Goal: Check status: Check status

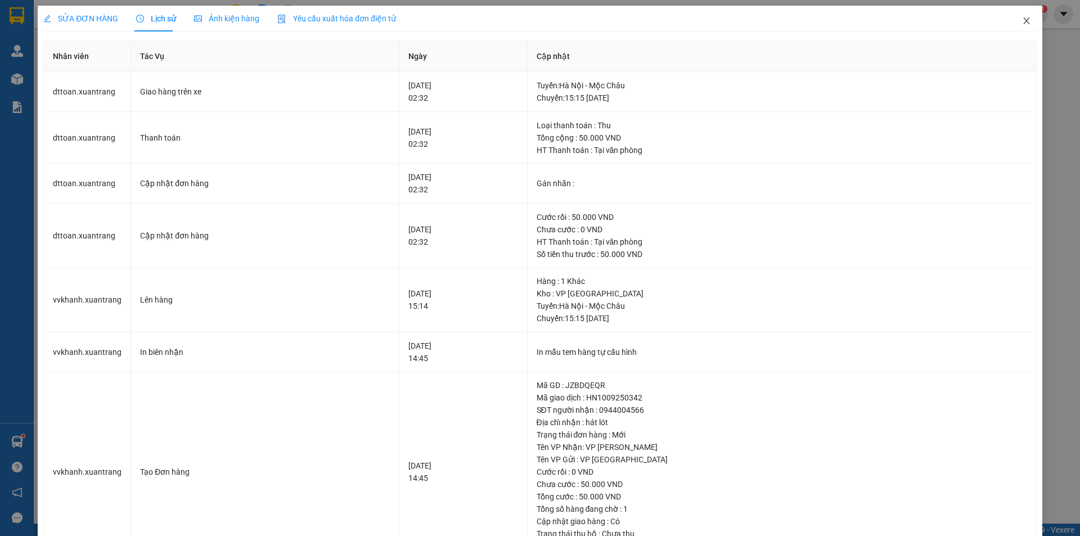
drag, startPoint x: 1015, startPoint y: 21, endPoint x: 400, endPoint y: 21, distance: 614.8
click at [1012, 21] on span "Close" at bounding box center [1026, 21] width 31 height 31
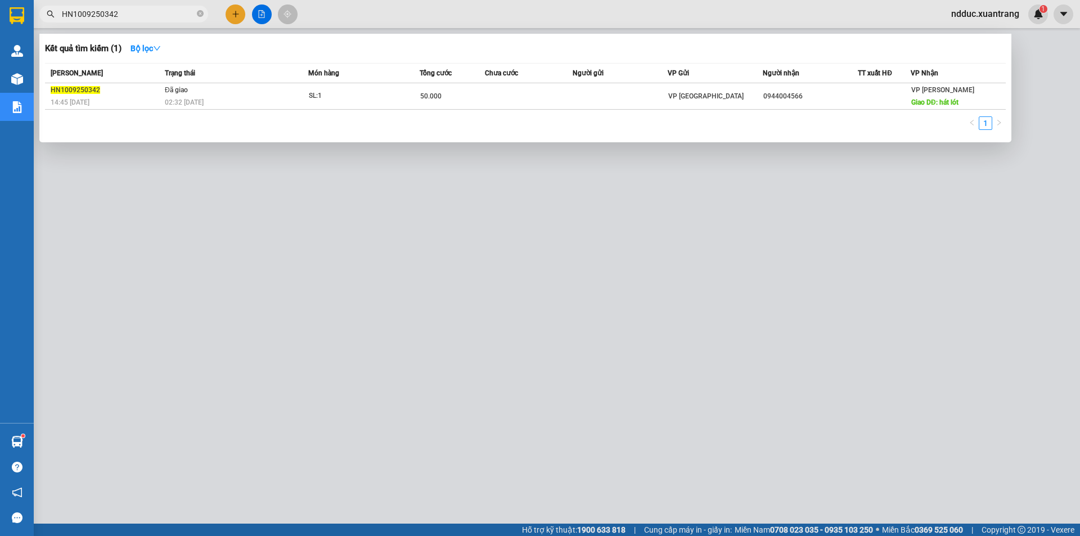
click at [133, 16] on input "HN1009250342" at bounding box center [128, 14] width 133 height 12
paste input "0809250075"
click at [137, 2] on div at bounding box center [540, 268] width 1080 height 536
click at [136, 3] on div "Kết quả tìm kiếm ( 1 ) Bộ lọc Mã ĐH Trạng thái Món hàng Tổng cước Chưa cước Ngư…" at bounding box center [540, 14] width 1080 height 28
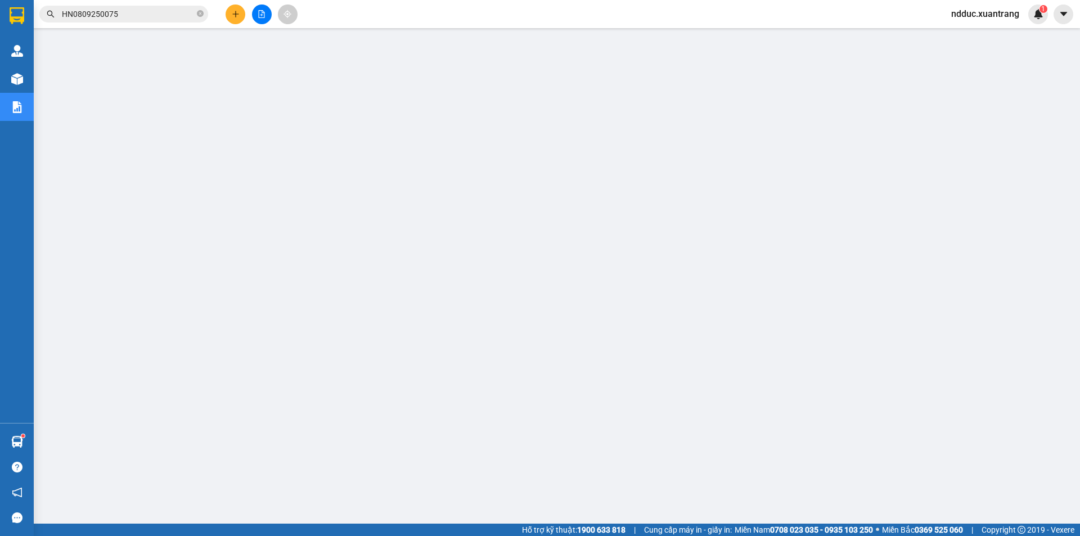
click at [136, 3] on div "Kết quả tìm kiếm ( 1 ) Bộ lọc Mã ĐH Trạng thái Món hàng Tổng cước Chưa cước Ngư…" at bounding box center [540, 14] width 1080 height 28
click at [123, 10] on input "HN0809250075" at bounding box center [128, 14] width 133 height 12
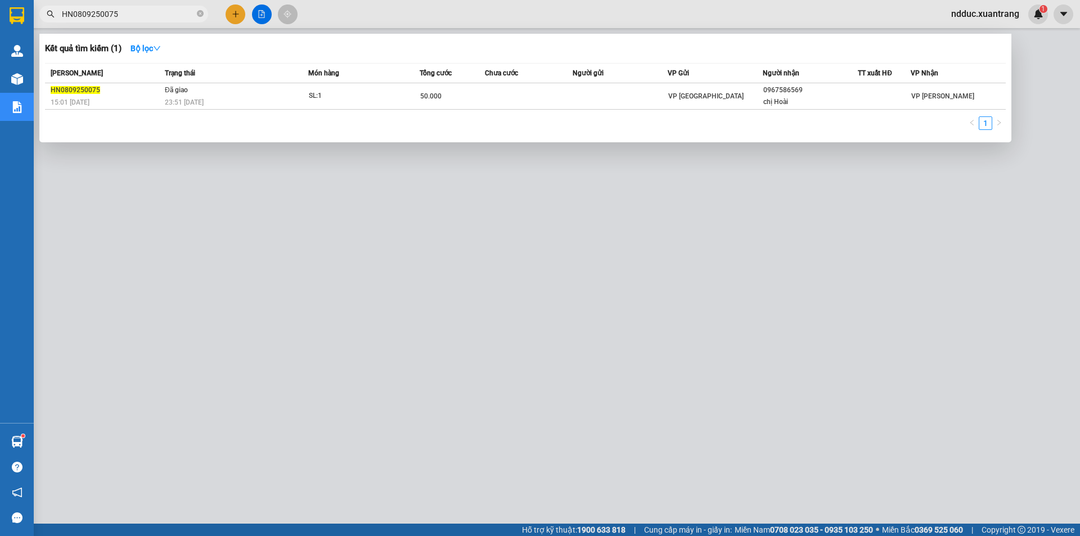
click at [123, 10] on input "HN0809250075" at bounding box center [128, 14] width 133 height 12
paste input "10"
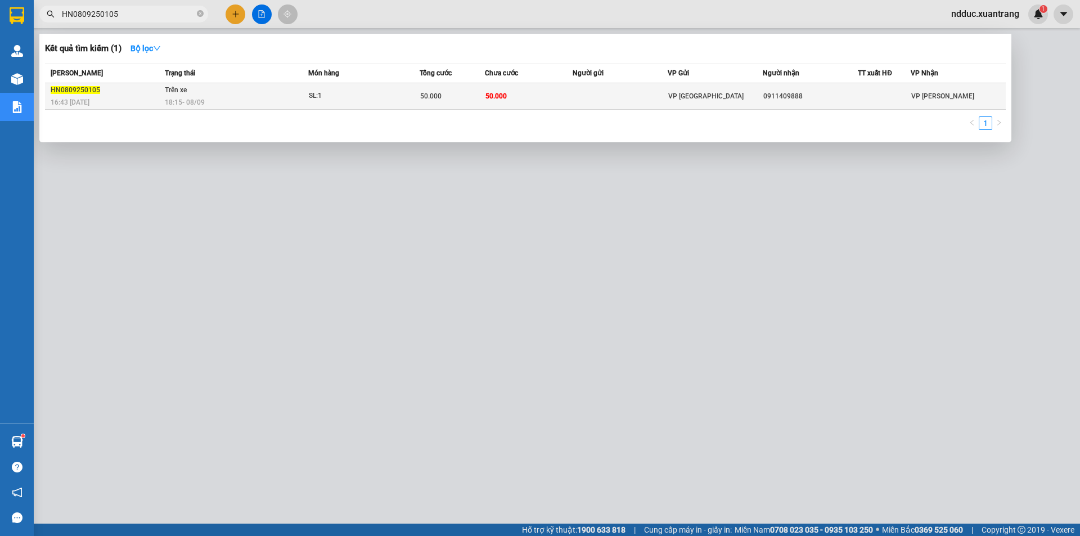
click at [193, 94] on td "Trên xe 18:15 - 08/09" at bounding box center [235, 96] width 146 height 26
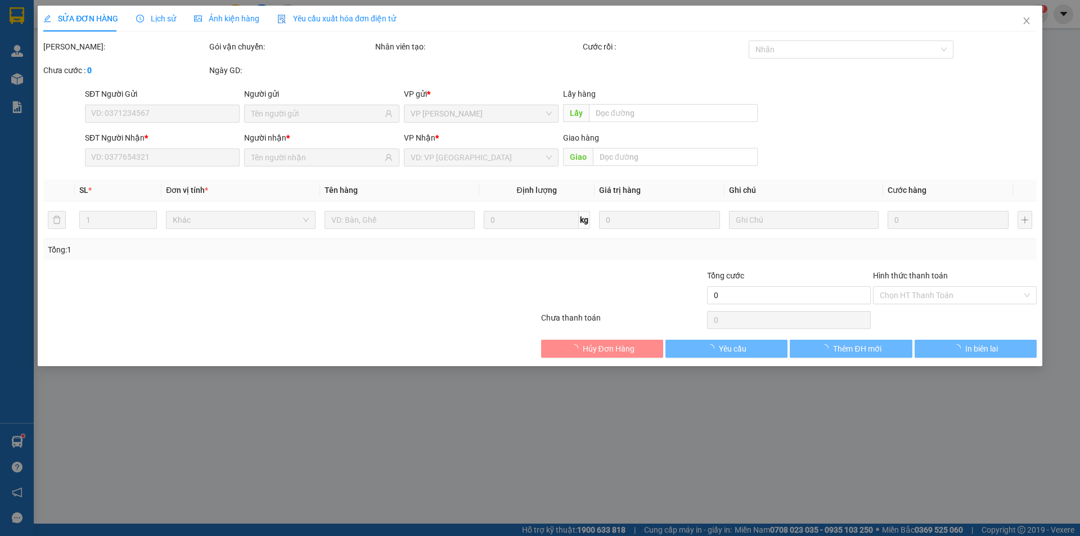
click at [164, 21] on span "Lịch sử" at bounding box center [156, 18] width 40 height 9
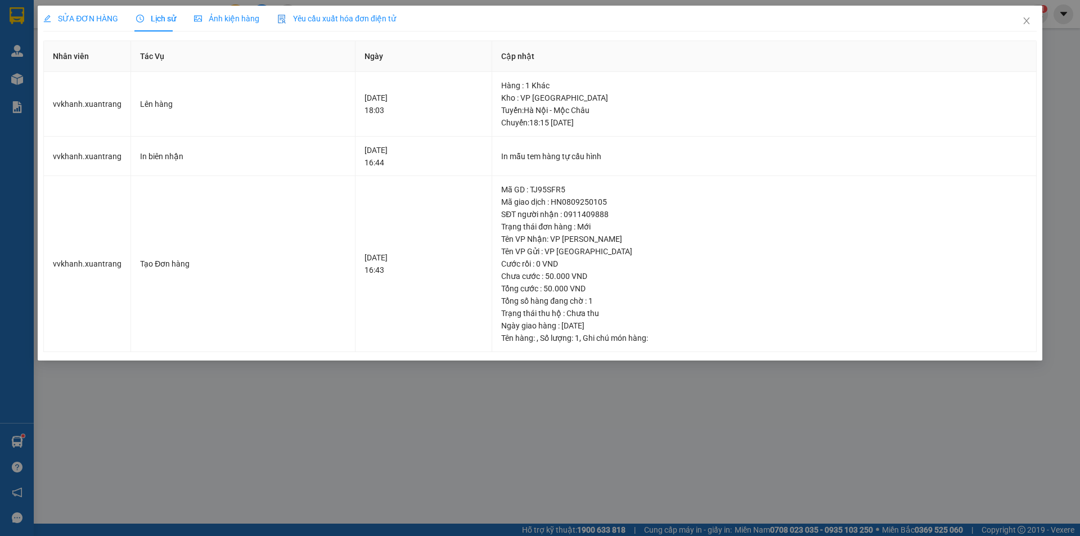
click at [213, 17] on span "Ảnh kiện hàng" at bounding box center [226, 18] width 65 height 9
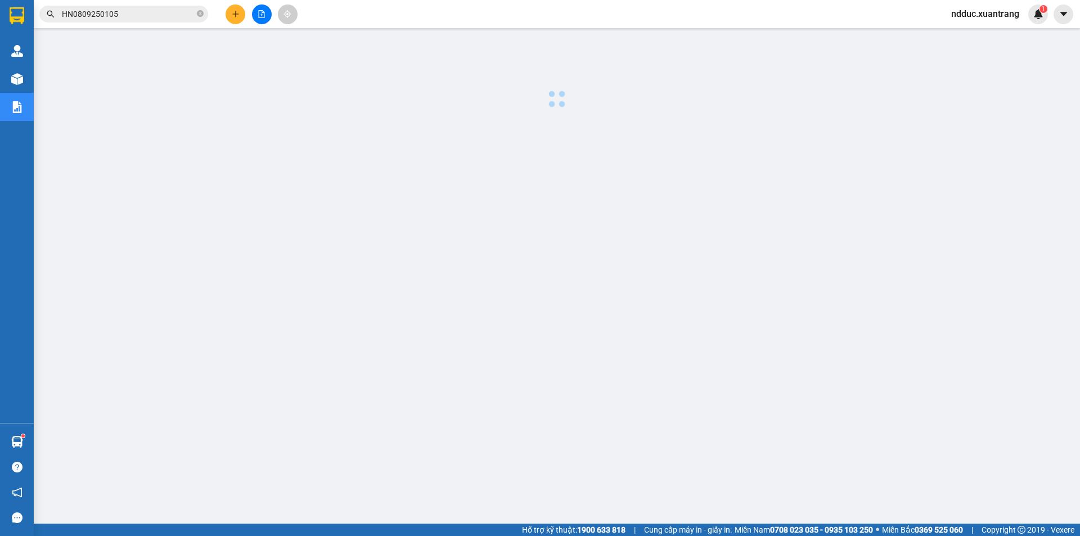
click at [147, 13] on input "HN0809250105" at bounding box center [128, 14] width 133 height 12
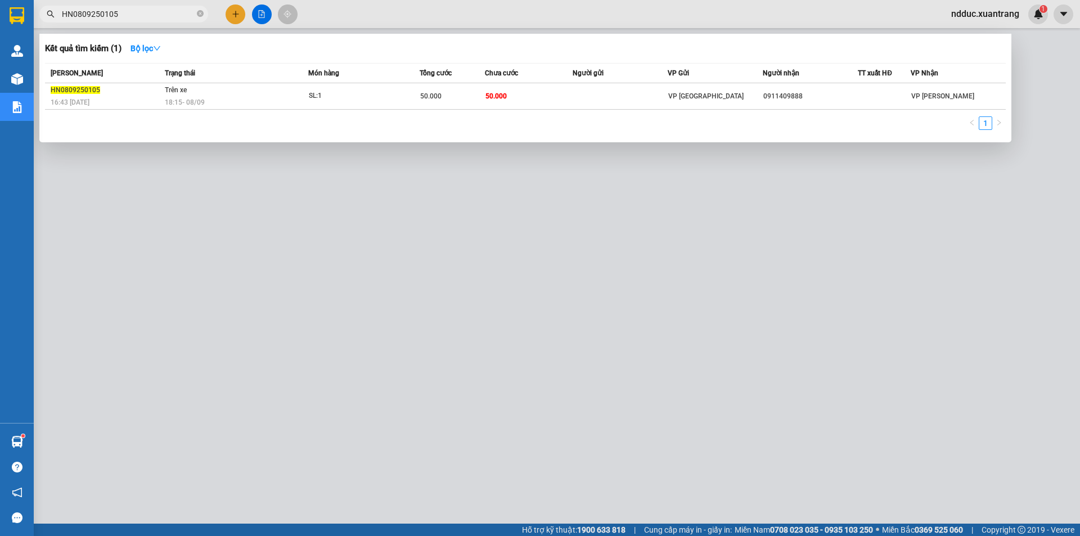
click at [147, 13] on input "HN0809250105" at bounding box center [128, 14] width 133 height 12
paste input "2"
type input "HN0809250125"
click at [268, 97] on div "06:39 - 09/09" at bounding box center [236, 102] width 143 height 12
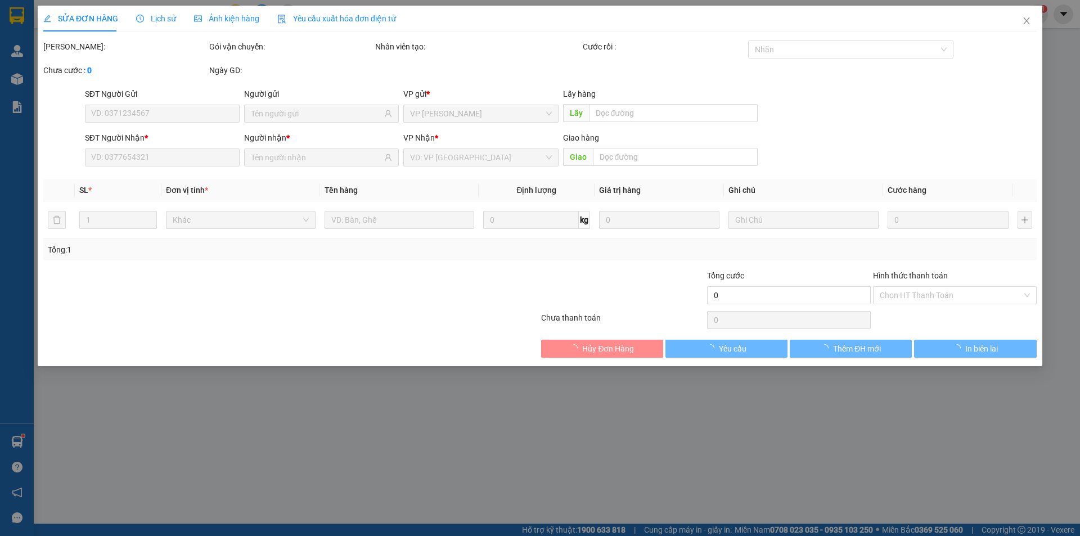
type input "0912883963"
type input "50.000"
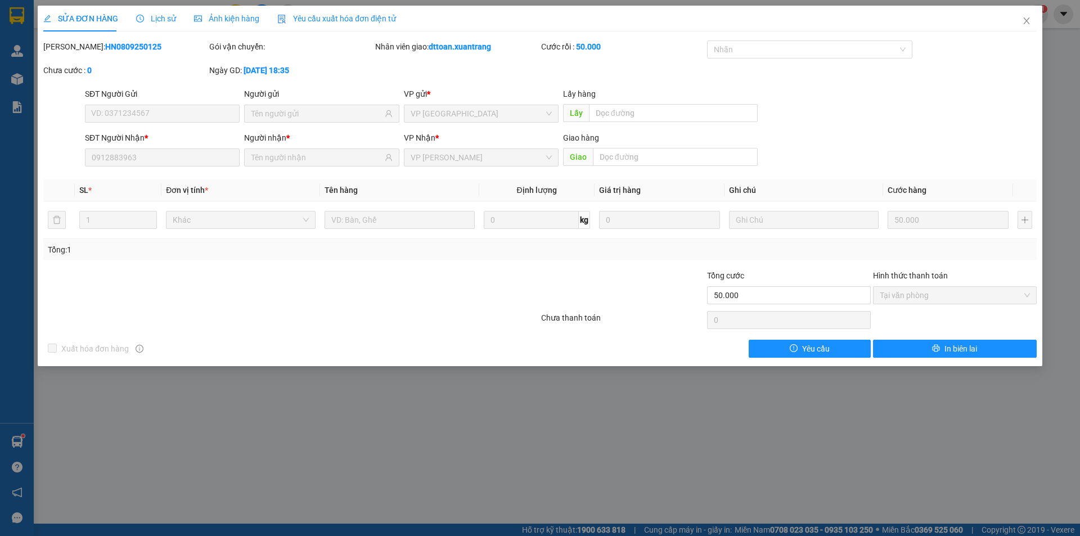
click at [152, 17] on span "Lịch sử" at bounding box center [156, 18] width 40 height 9
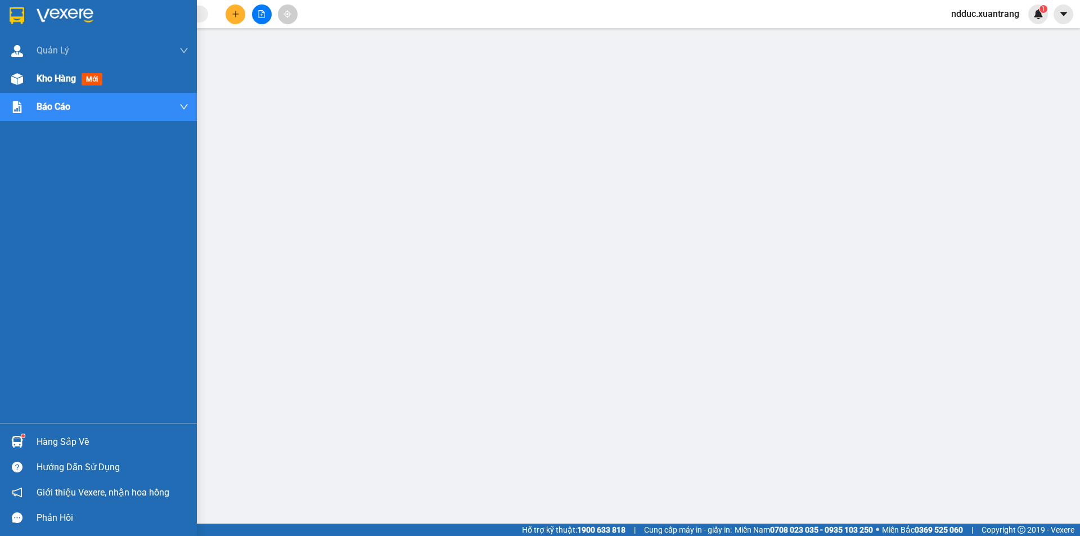
click at [26, 73] on div at bounding box center [17, 79] width 20 height 20
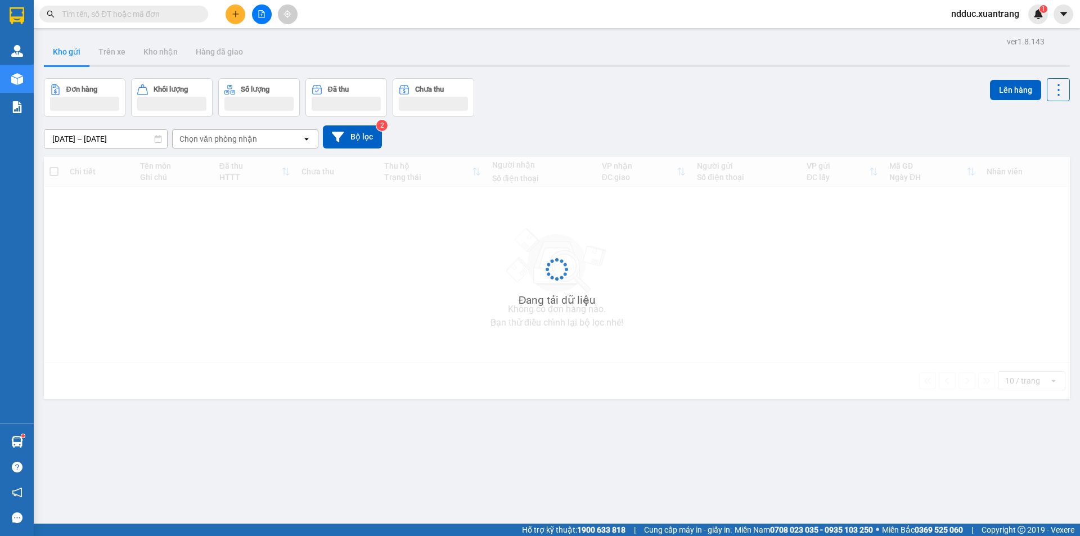
click at [256, 17] on button at bounding box center [262, 14] width 20 height 20
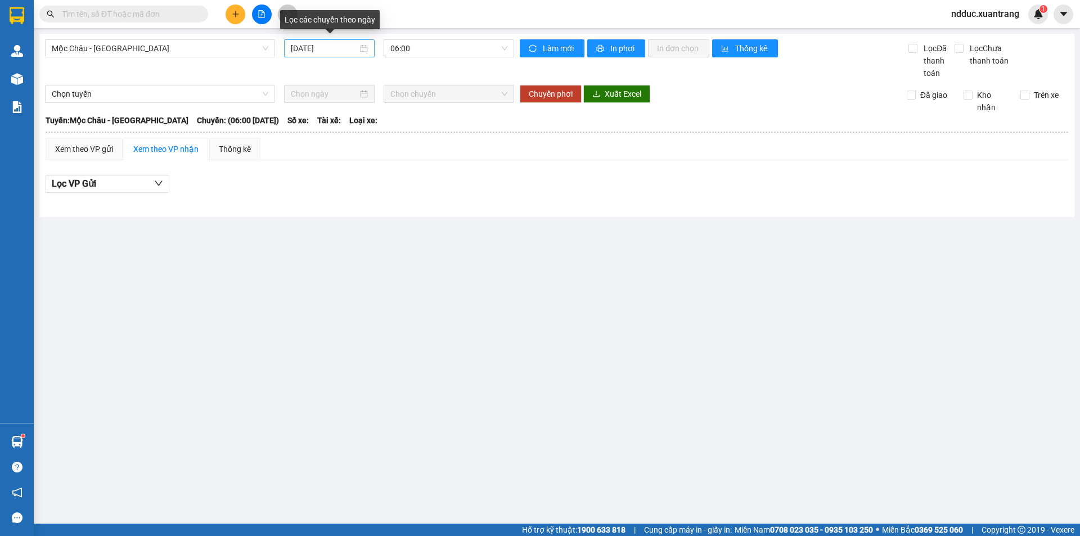
click at [322, 46] on input "[DATE]" at bounding box center [324, 48] width 67 height 12
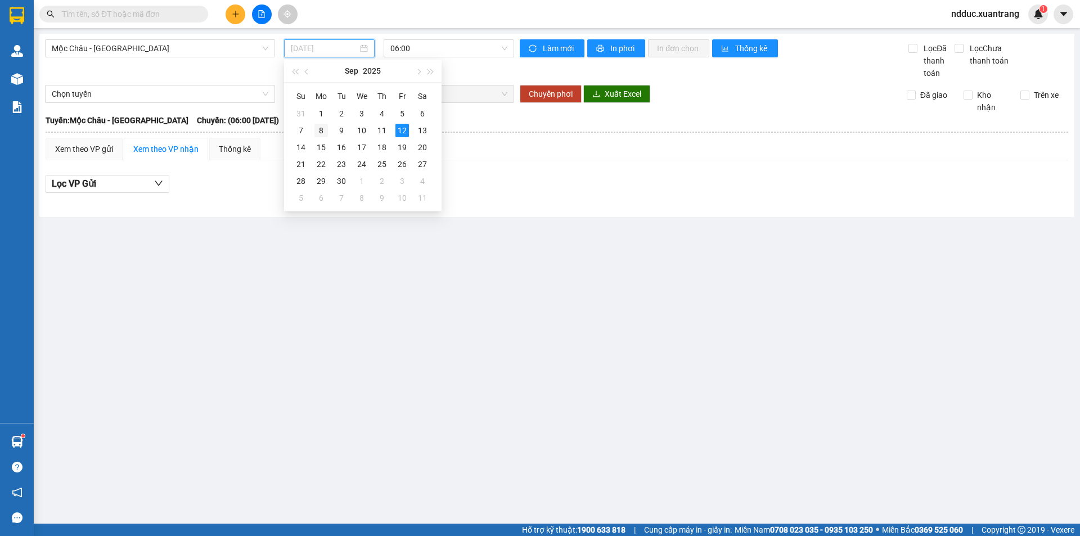
drag, startPoint x: 318, startPoint y: 131, endPoint x: 400, endPoint y: 47, distance: 116.9
click at [318, 130] on div "8" at bounding box center [320, 130] width 13 height 13
type input "[DATE]"
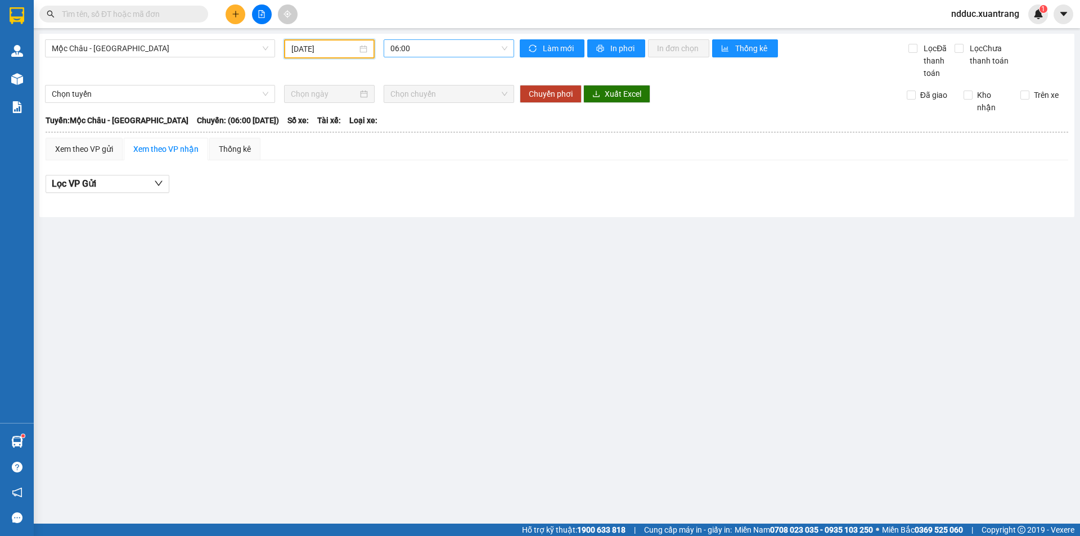
click at [403, 48] on span "06:00" at bounding box center [448, 48] width 117 height 17
click at [93, 41] on span "Mộc Châu - [GEOGRAPHIC_DATA]" at bounding box center [160, 48] width 217 height 17
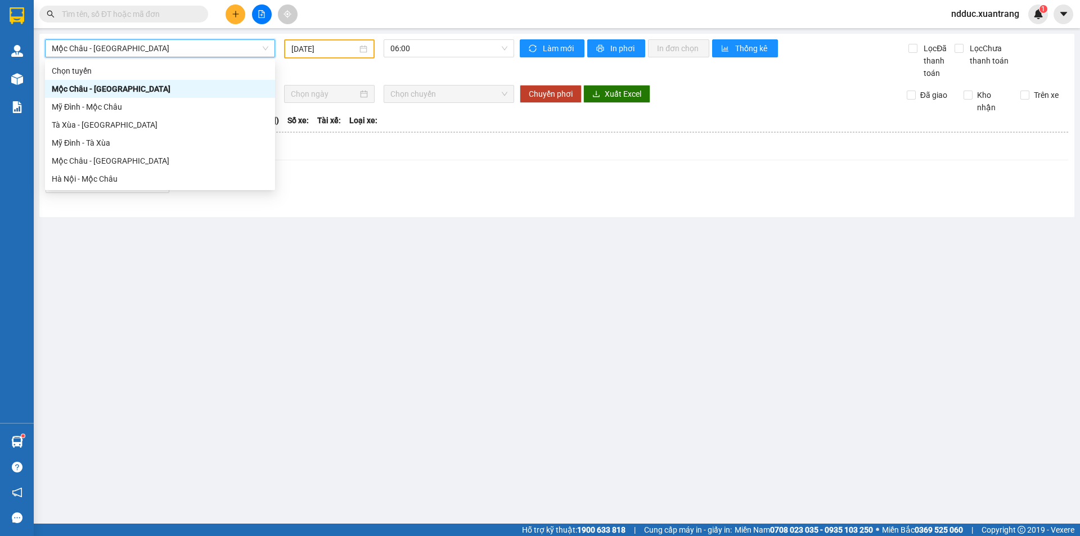
click at [93, 46] on span "Mộc Châu - [GEOGRAPHIC_DATA]" at bounding box center [160, 48] width 217 height 17
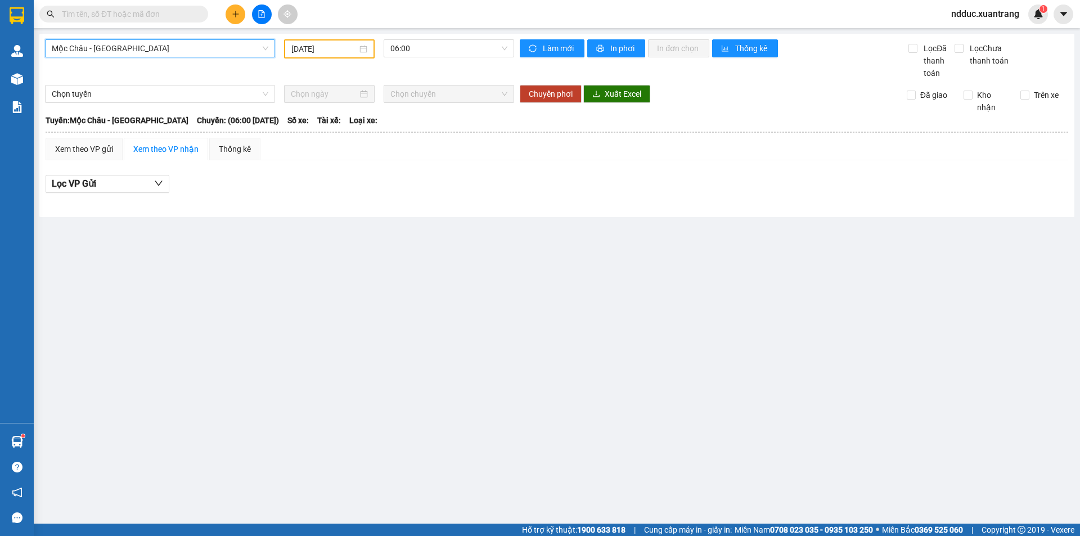
click at [93, 53] on span "Mộc Châu - [GEOGRAPHIC_DATA]" at bounding box center [160, 48] width 217 height 17
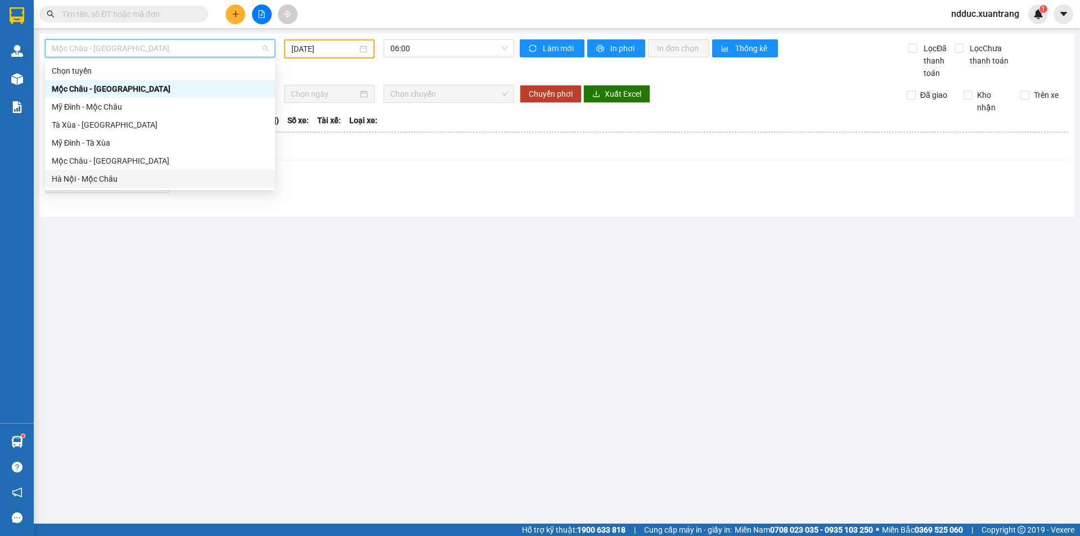
click at [90, 178] on div "Hà Nội - Mộc Châu" at bounding box center [160, 179] width 217 height 12
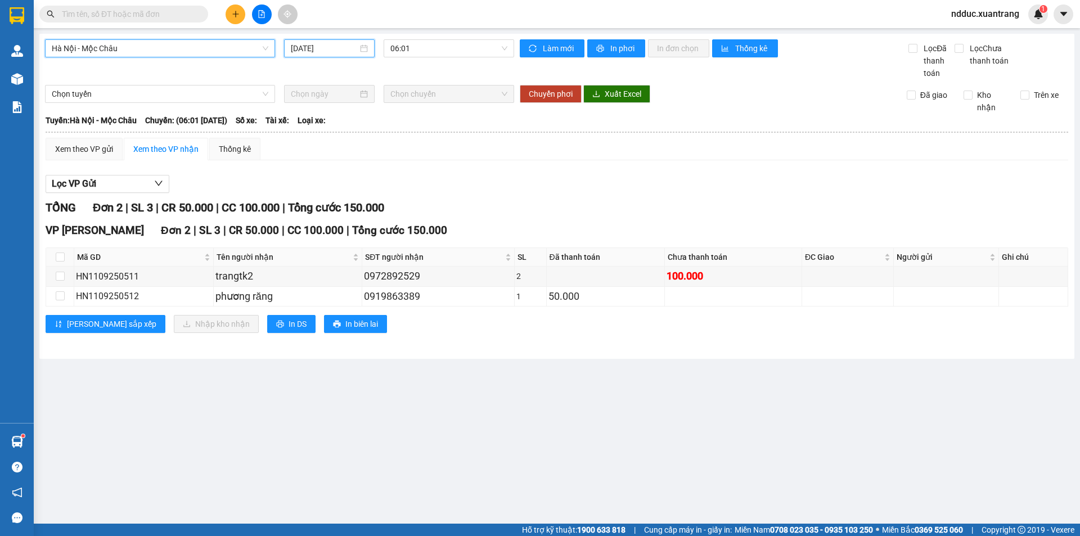
click at [327, 48] on input "12/09/2025" at bounding box center [324, 48] width 67 height 12
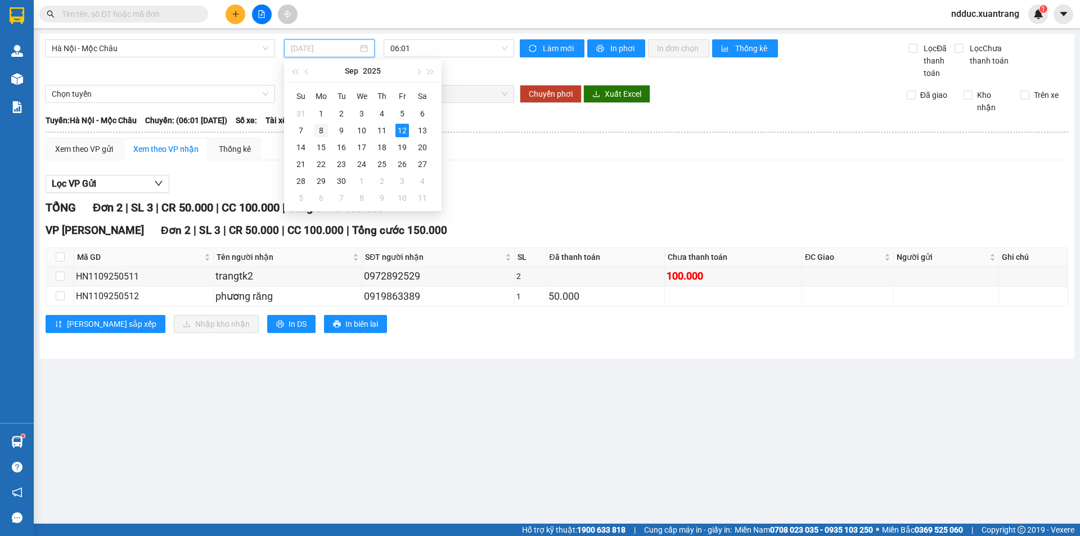
click at [318, 129] on div "8" at bounding box center [320, 130] width 13 height 13
type input "08/09/2025"
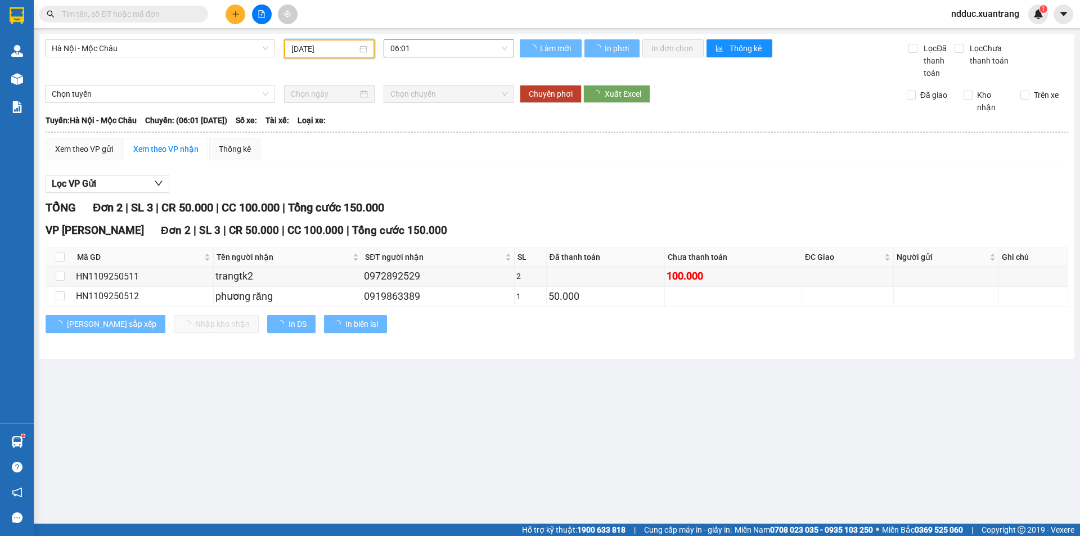
click at [418, 52] on span "06:01" at bounding box center [448, 48] width 117 height 17
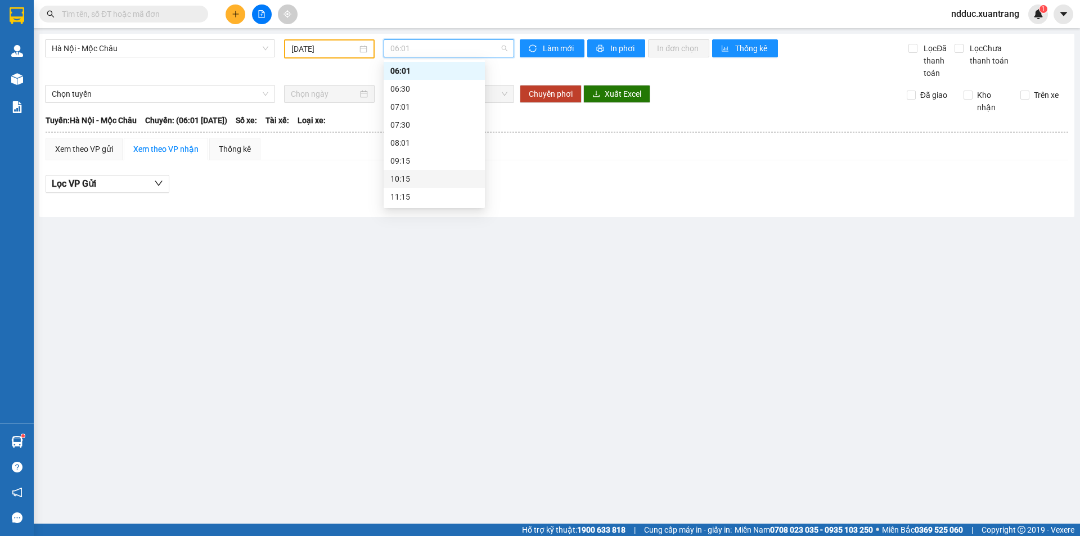
scroll to position [74, 0]
click at [408, 174] on div "12:15 (TC)" at bounding box center [434, 176] width 88 height 12
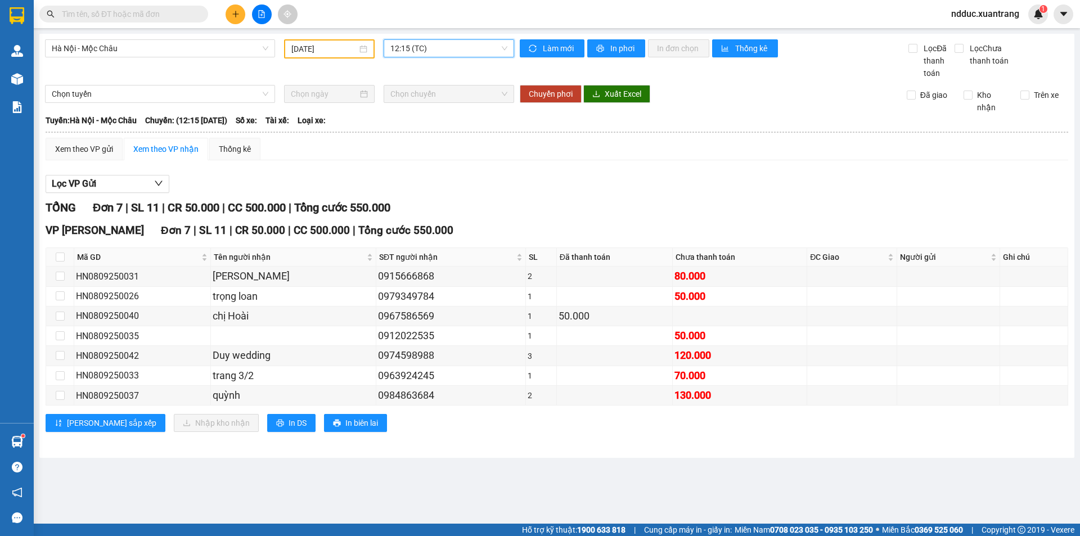
click at [409, 46] on span "12:15 (TC)" at bounding box center [448, 48] width 117 height 17
click at [400, 190] on div "13:01" at bounding box center [434, 194] width 88 height 12
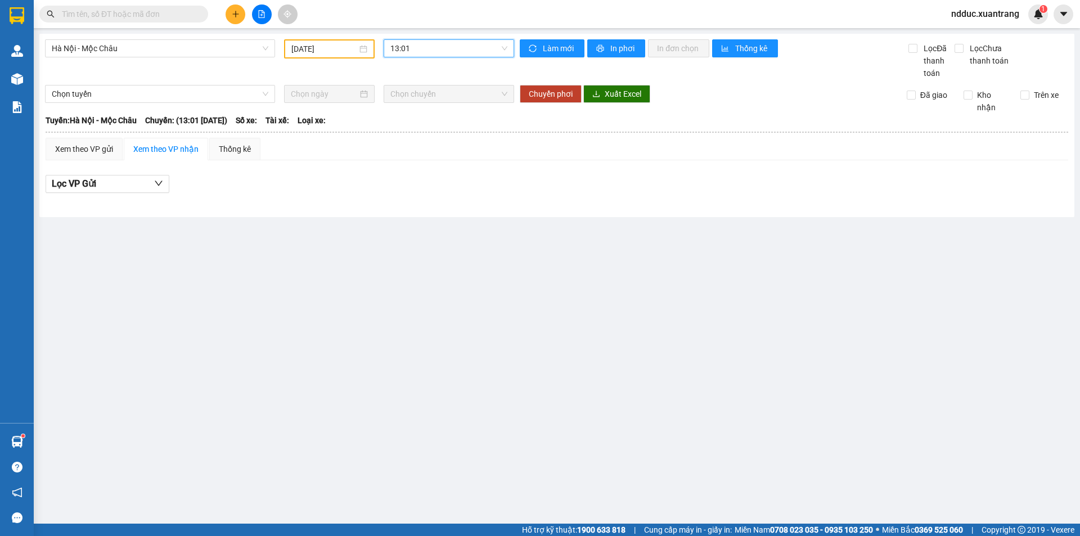
click at [410, 52] on span "13:01" at bounding box center [448, 48] width 117 height 17
click at [405, 103] on div "14:15" at bounding box center [434, 100] width 88 height 12
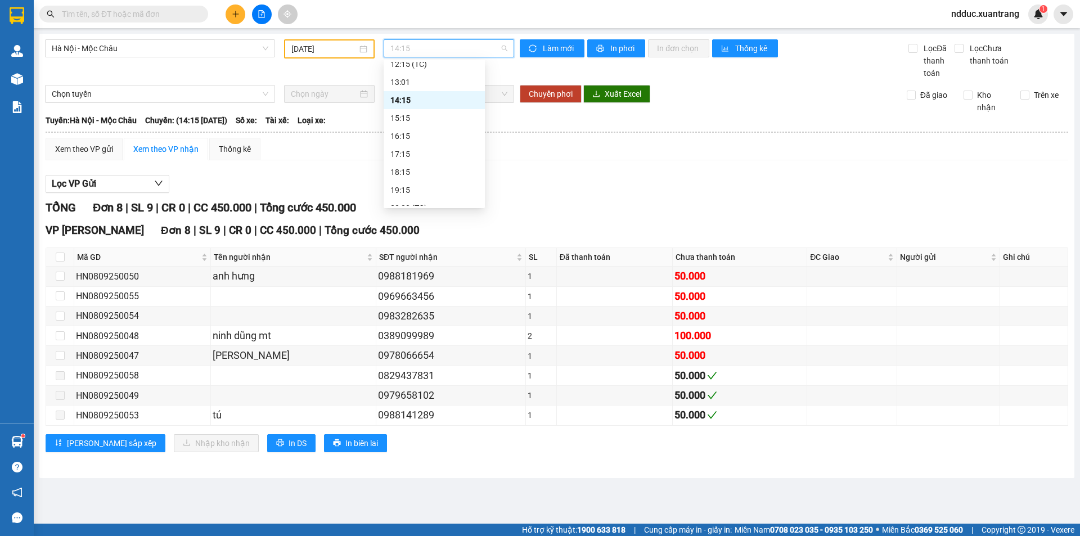
click at [474, 49] on span "14:15" at bounding box center [448, 48] width 117 height 17
click at [413, 116] on div "15:15" at bounding box center [434, 118] width 88 height 12
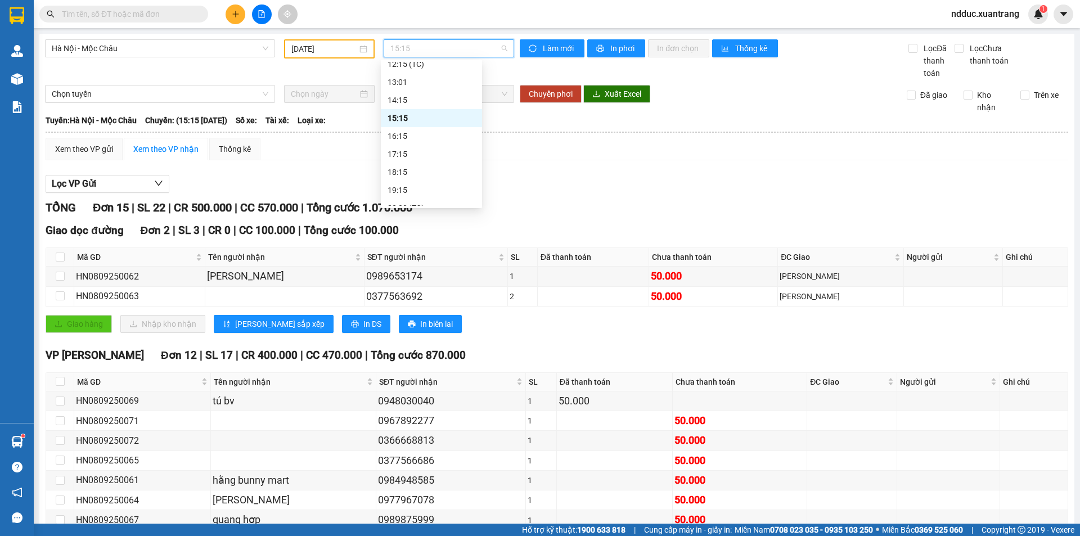
click at [408, 47] on span "15:15" at bounding box center [448, 48] width 117 height 17
click at [407, 133] on div "16:15" at bounding box center [432, 136] width 88 height 12
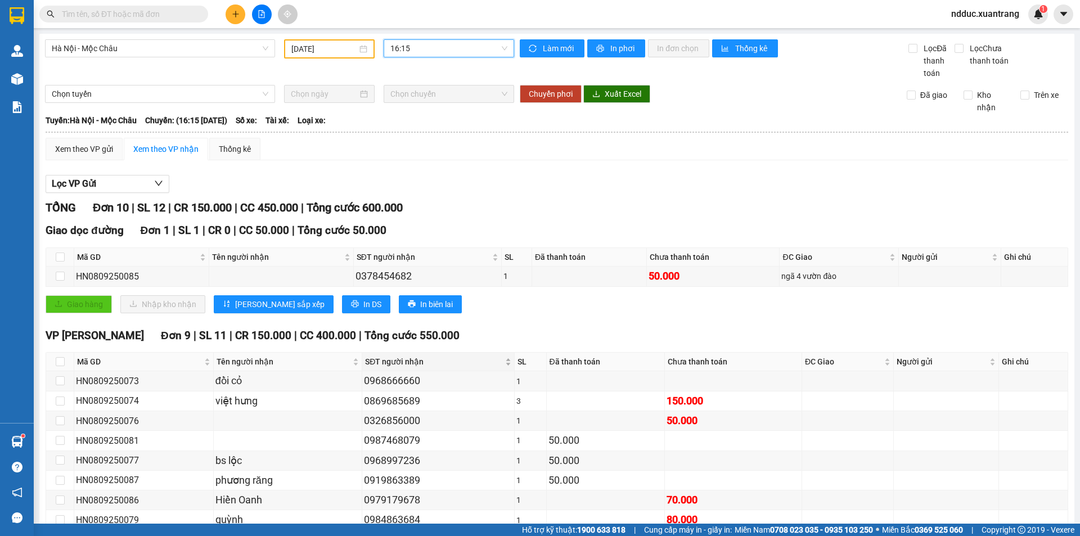
scroll to position [84, 0]
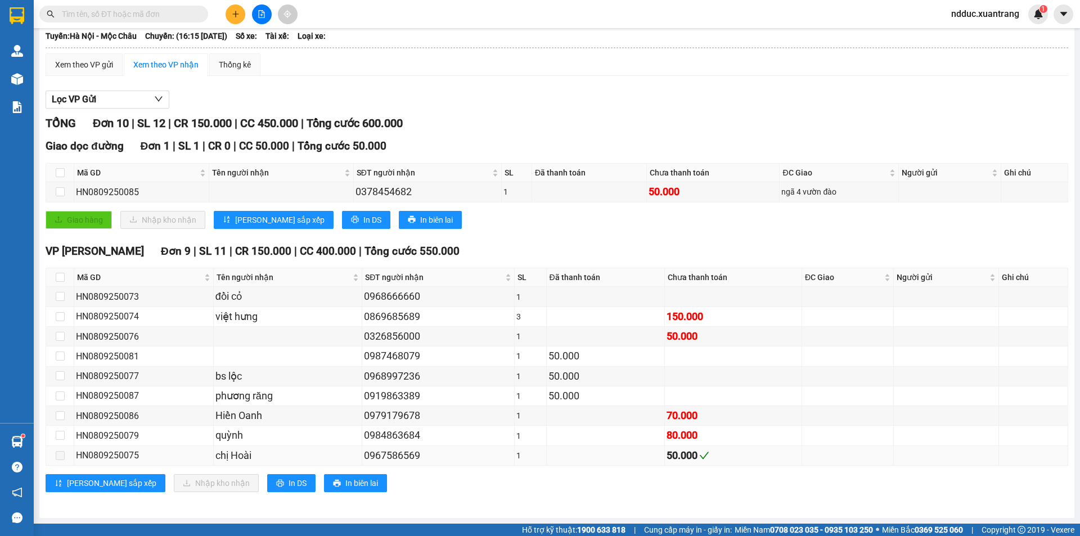
click at [117, 457] on div "HN0809250075" at bounding box center [144, 455] width 136 height 14
copy div "HN0809250075"
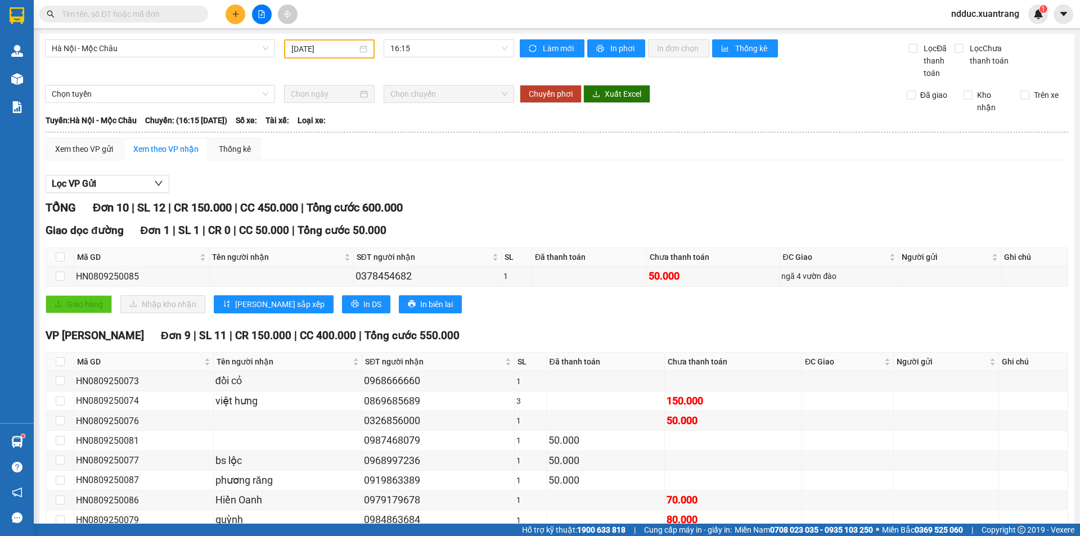
drag, startPoint x: 395, startPoint y: 51, endPoint x: 402, endPoint y: 96, distance: 46.1
click at [396, 51] on span "16:15" at bounding box center [448, 48] width 117 height 17
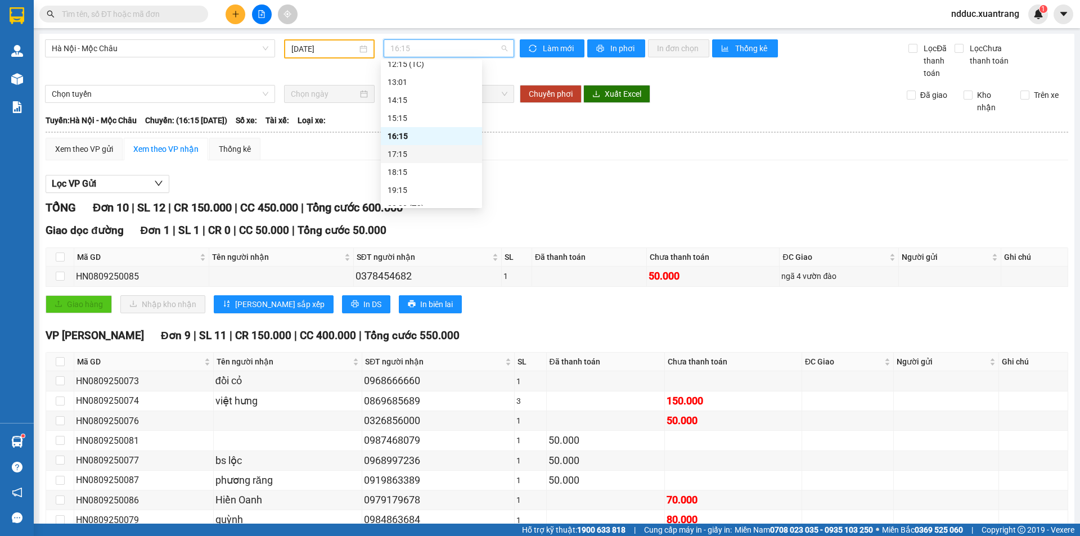
click at [404, 148] on div "17:15" at bounding box center [432, 154] width 88 height 12
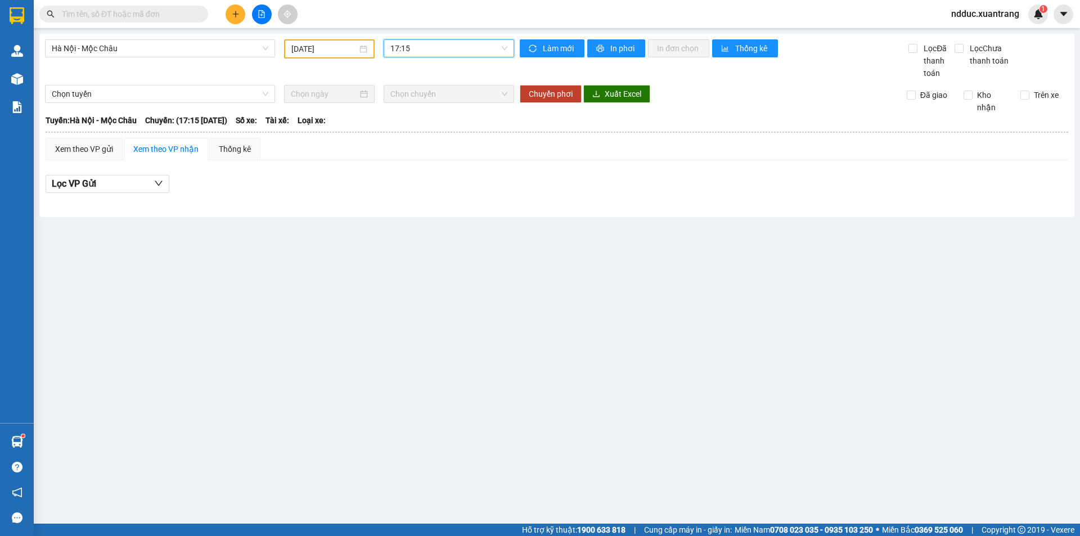
click at [426, 51] on span "17:15" at bounding box center [448, 48] width 117 height 17
click at [413, 168] on div "18:15" at bounding box center [434, 172] width 88 height 12
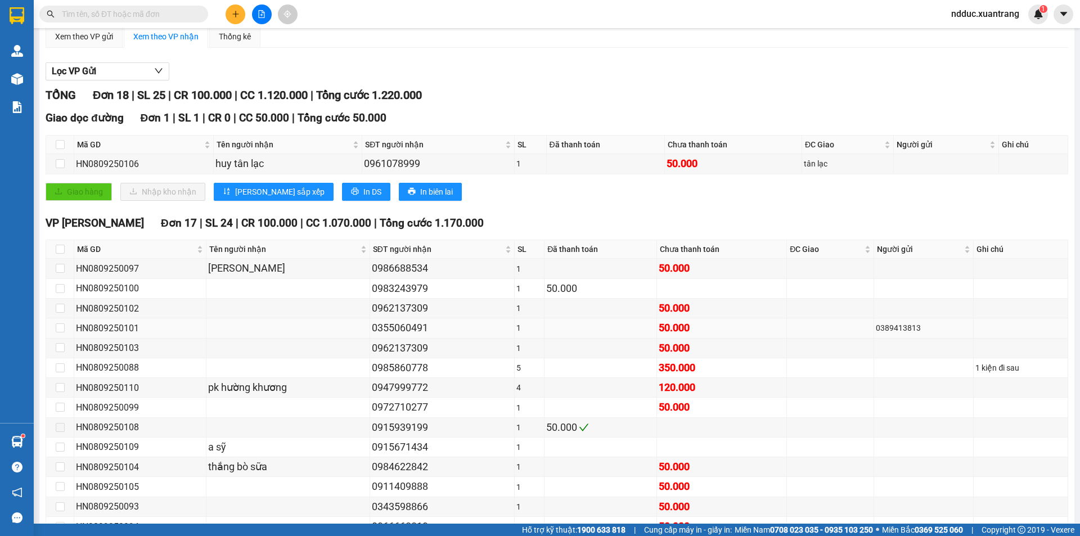
scroll to position [225, 0]
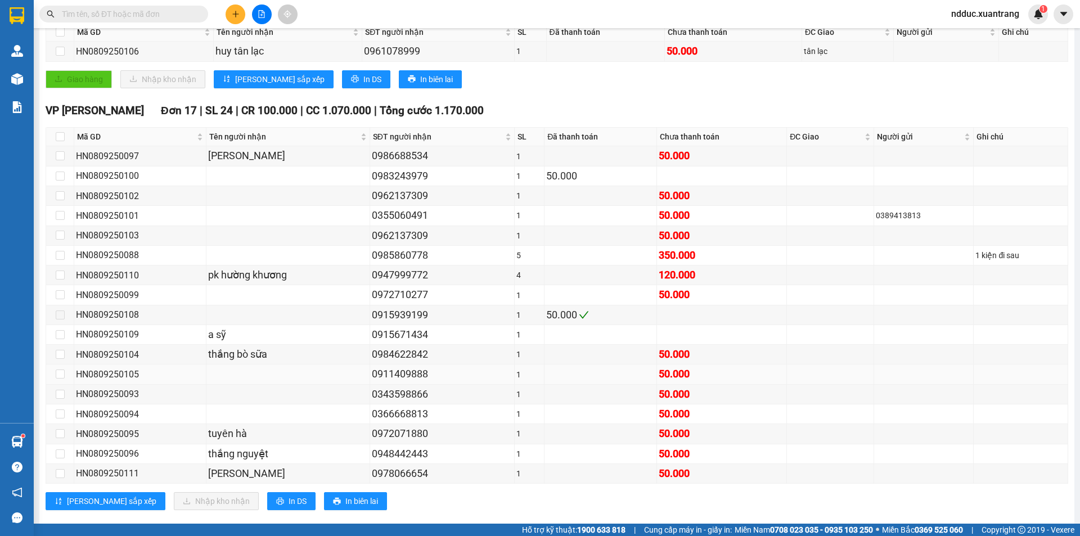
click at [105, 374] on div "HN0809250105" at bounding box center [140, 374] width 128 height 14
copy div "HN0809250105"
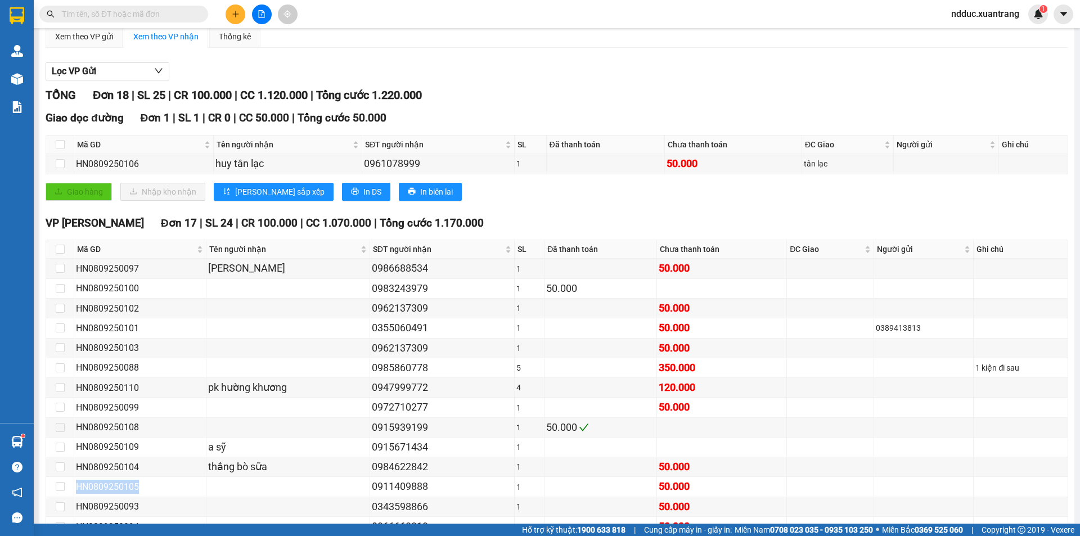
scroll to position [0, 0]
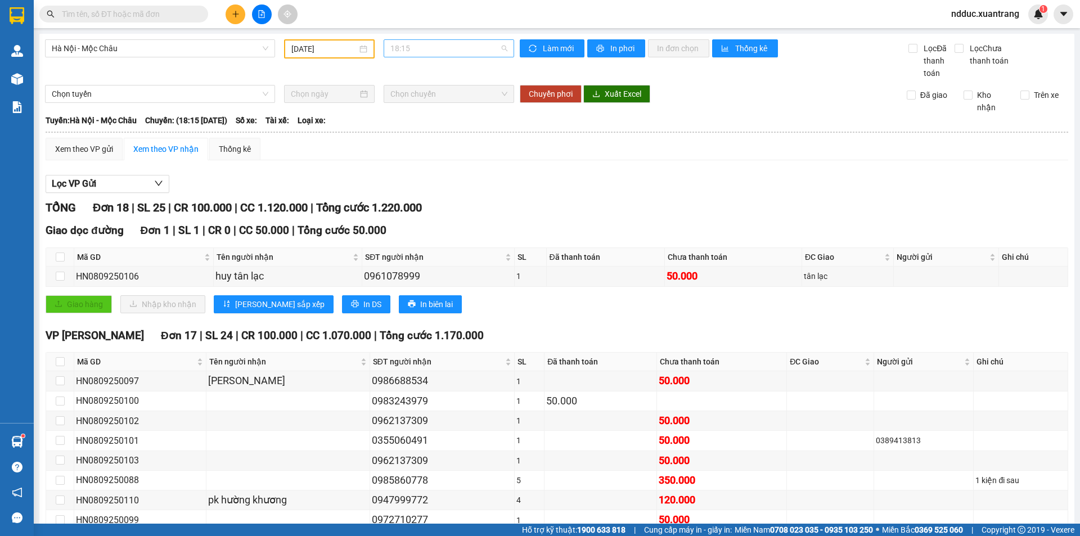
click at [438, 50] on span "18:15" at bounding box center [448, 48] width 117 height 17
click at [406, 188] on div "19:15" at bounding box center [432, 190] width 88 height 12
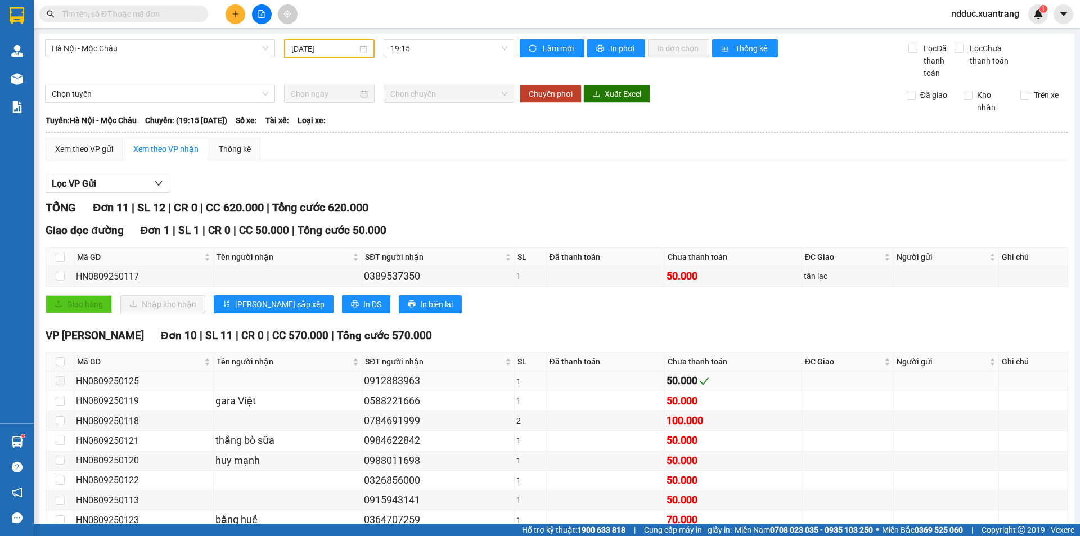
click at [92, 380] on div "HN0809250125" at bounding box center [144, 381] width 136 height 14
click at [91, 380] on div "HN0809250125" at bounding box center [144, 381] width 136 height 14
copy div "HN0809250125"
click at [421, 48] on span "19:15" at bounding box center [448, 48] width 117 height 17
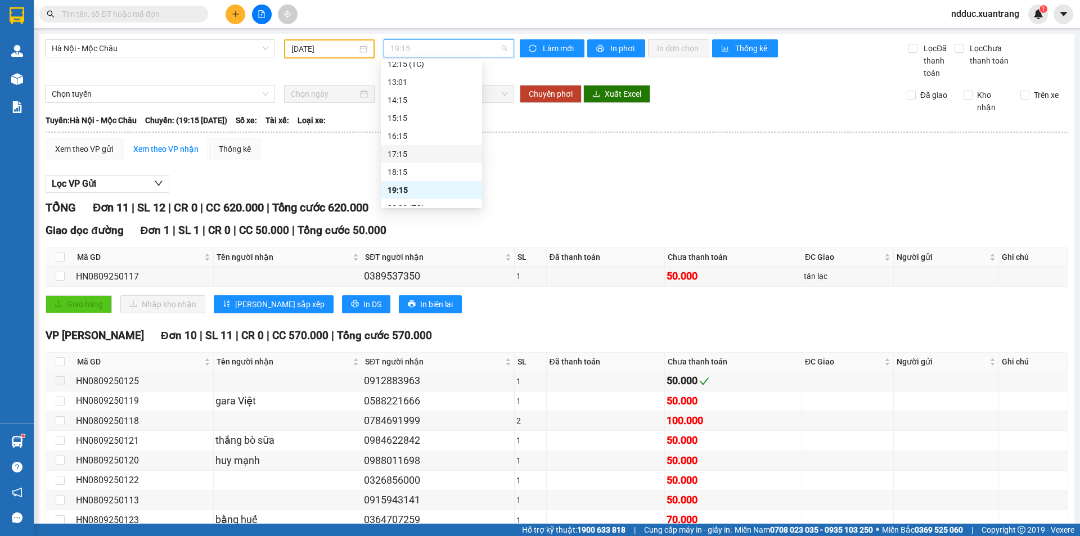
scroll to position [198, 0]
click at [415, 188] on div "22:00 (TC)" at bounding box center [431, 197] width 101 height 18
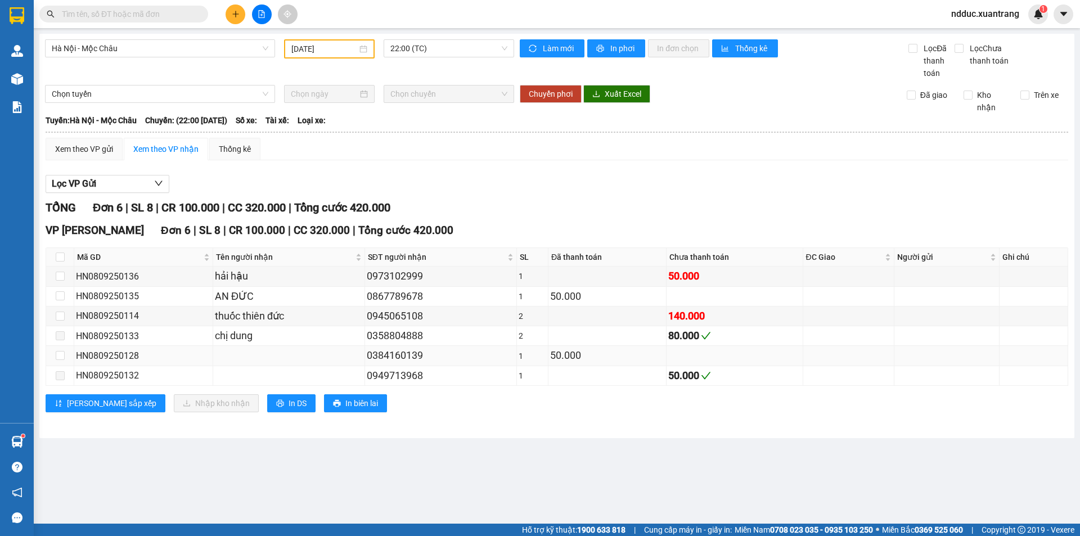
click at [109, 355] on div "HN0809250128" at bounding box center [143, 356] width 135 height 14
copy div "HN0809250128"
drag, startPoint x: 105, startPoint y: 328, endPoint x: 106, endPoint y: 335, distance: 6.3
click at [105, 329] on div "HN0809250133" at bounding box center [143, 336] width 135 height 14
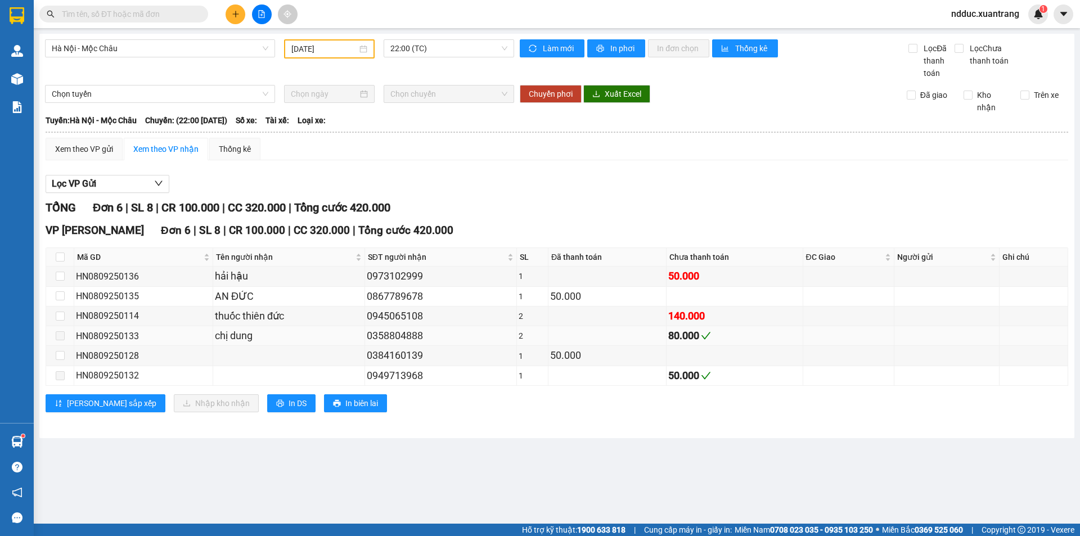
click at [106, 335] on div "HN0809250133" at bounding box center [143, 336] width 135 height 14
copy div "HN0809250133"
click at [120, 372] on div "HN0809250132" at bounding box center [143, 375] width 135 height 14
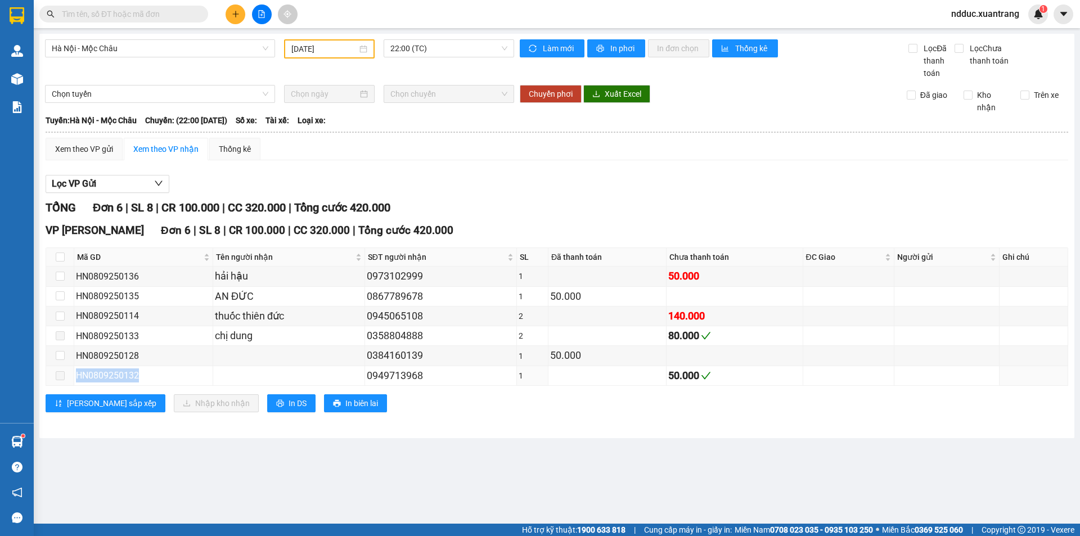
copy div "HN0809250132"
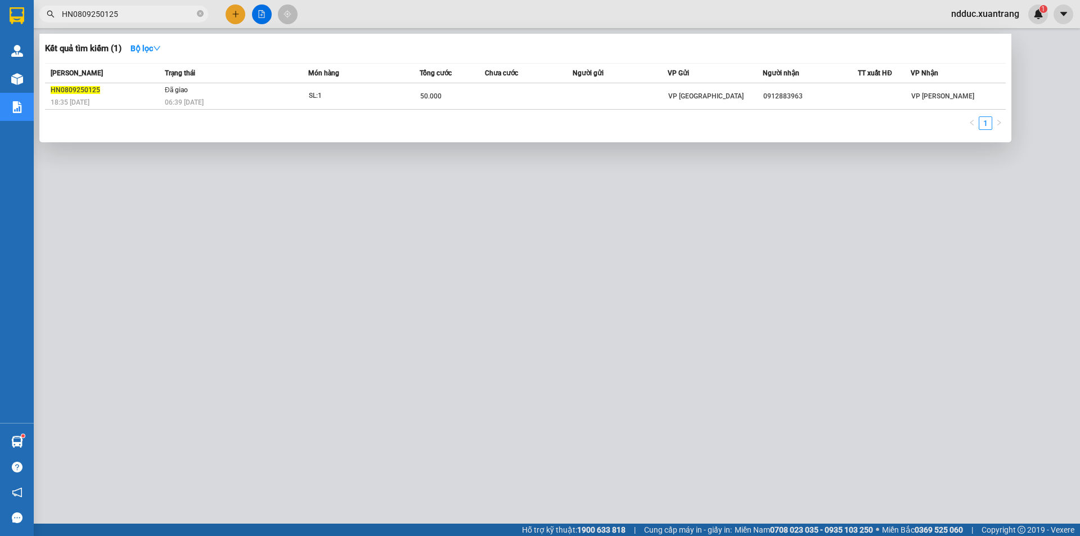
click at [148, 15] on input "HN0809250125" at bounding box center [128, 14] width 133 height 12
paste input "33"
click at [123, 12] on input "HN0809250133" at bounding box center [128, 14] width 133 height 12
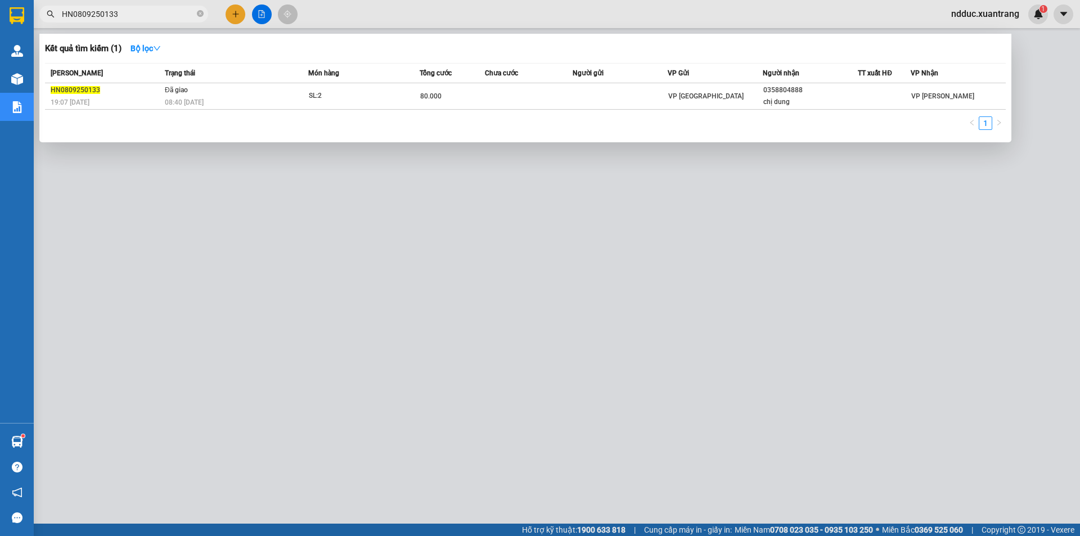
paste input "2"
type input "HN0809250132"
